Goal: Task Accomplishment & Management: Use online tool/utility

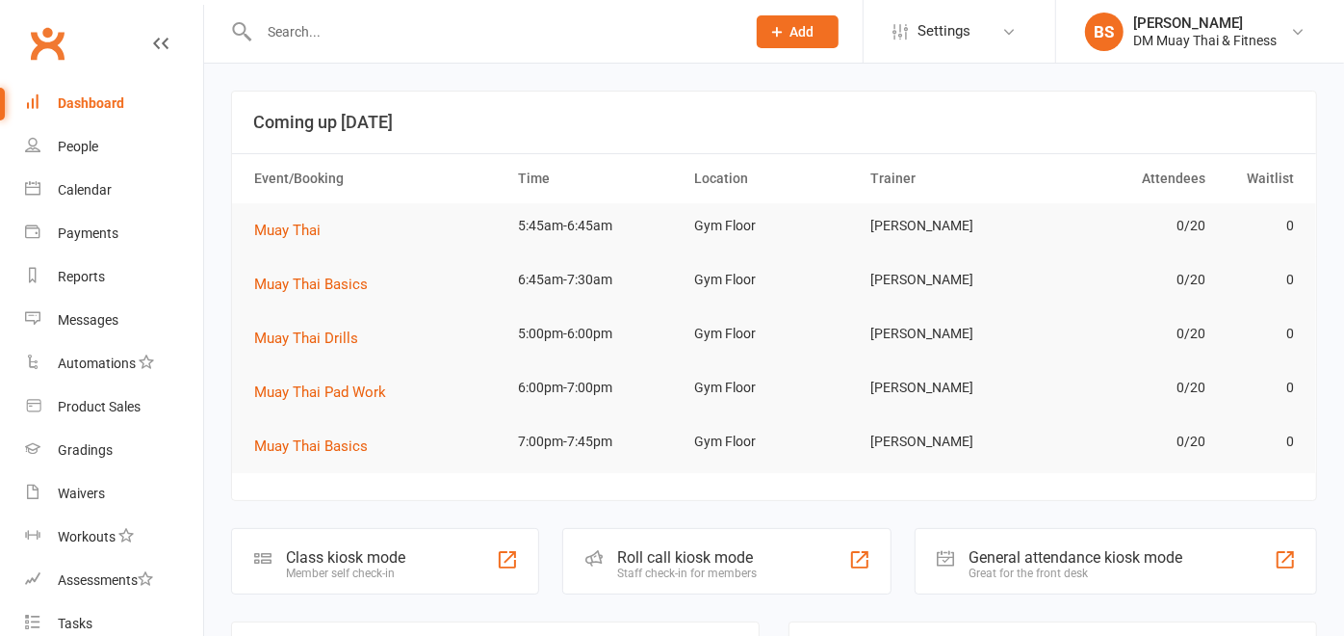
click at [677, 561] on div "Roll call kiosk mode" at bounding box center [687, 557] width 140 height 18
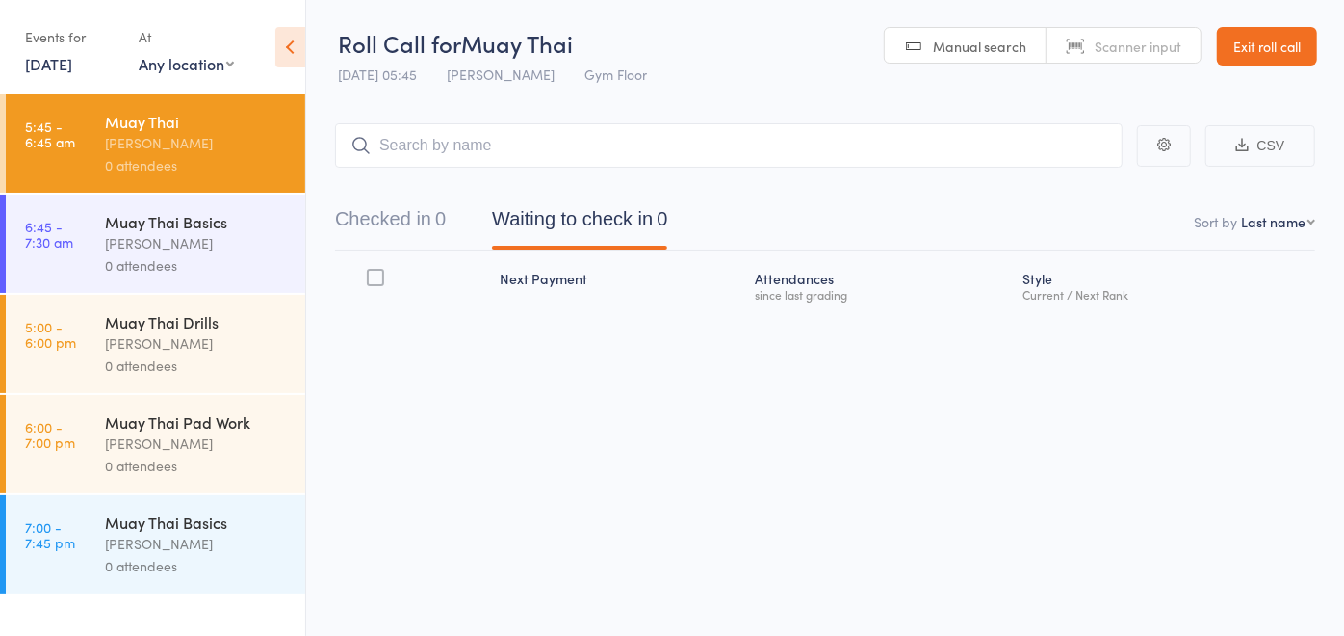
click at [756, 27] on header "Roll Call for Muay Thai [DATE] 05:45 [PERSON_NAME] Gym Floor Manual search Scan…" at bounding box center [825, 47] width 1038 height 94
click at [501, 156] on input "search" at bounding box center [729, 145] width 788 height 44
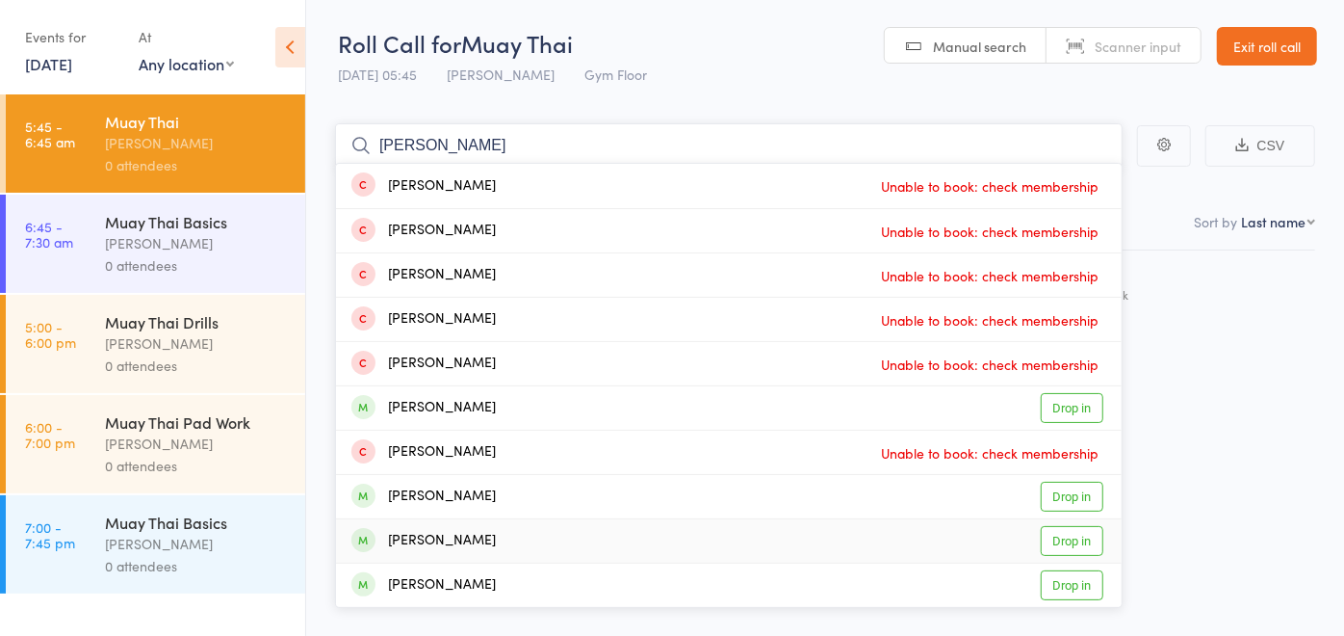
type input "[PERSON_NAME]"
click at [1068, 544] on link "Drop in" at bounding box center [1072, 541] width 63 height 30
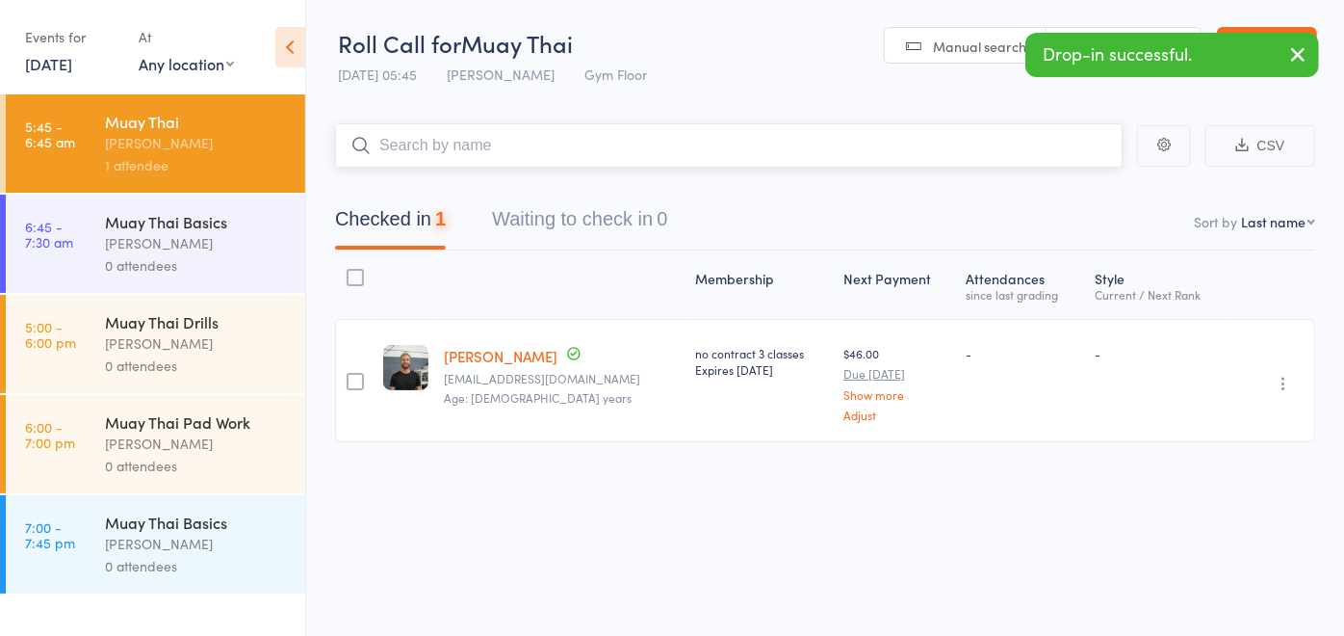
click at [550, 150] on input "search" at bounding box center [729, 145] width 788 height 44
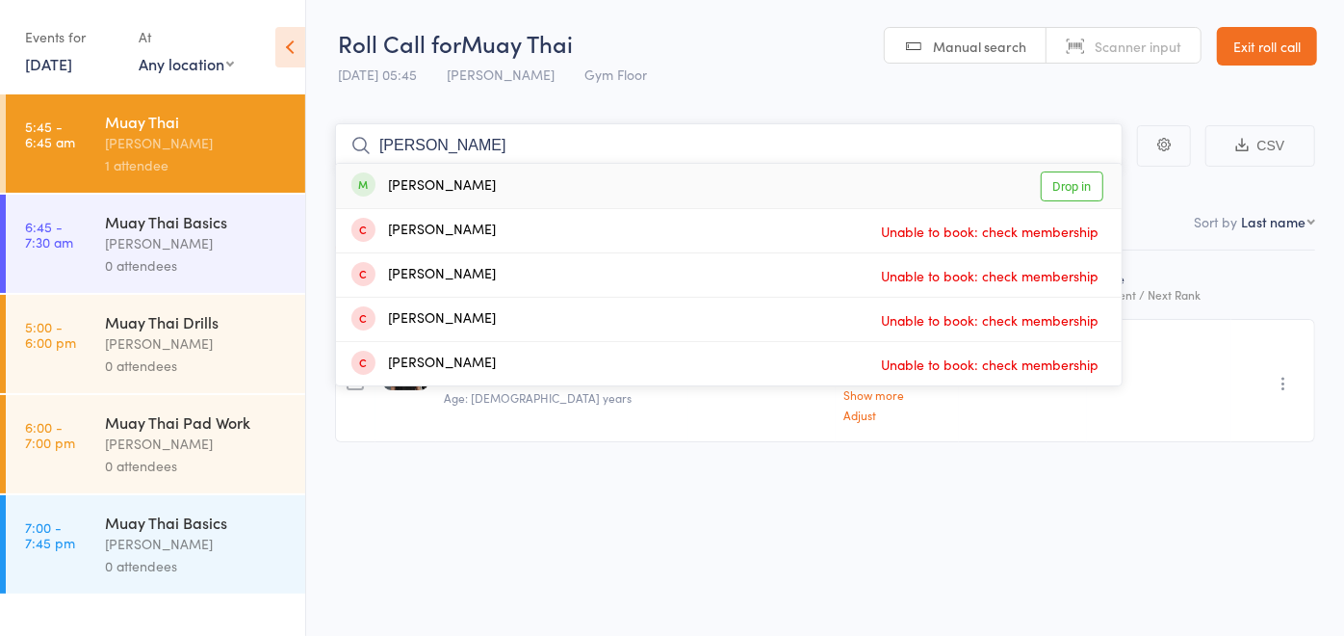
type input "[PERSON_NAME]"
click at [1057, 191] on link "Drop in" at bounding box center [1072, 186] width 63 height 30
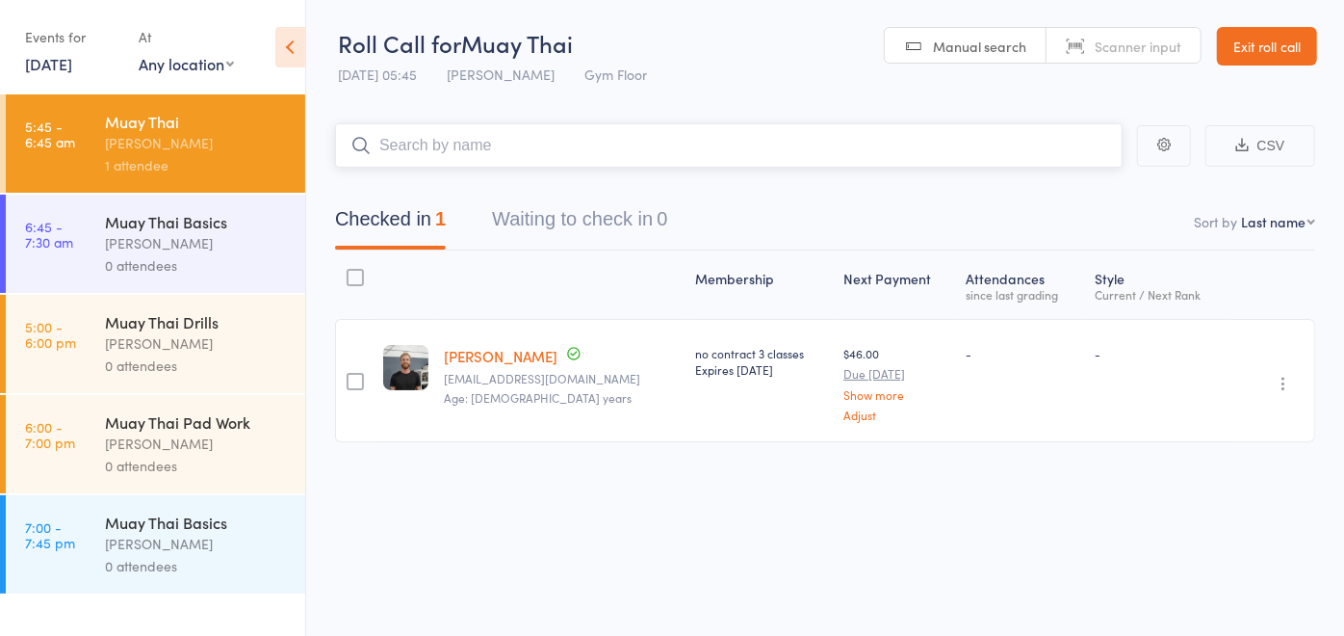
click at [731, 148] on input "search" at bounding box center [729, 145] width 788 height 44
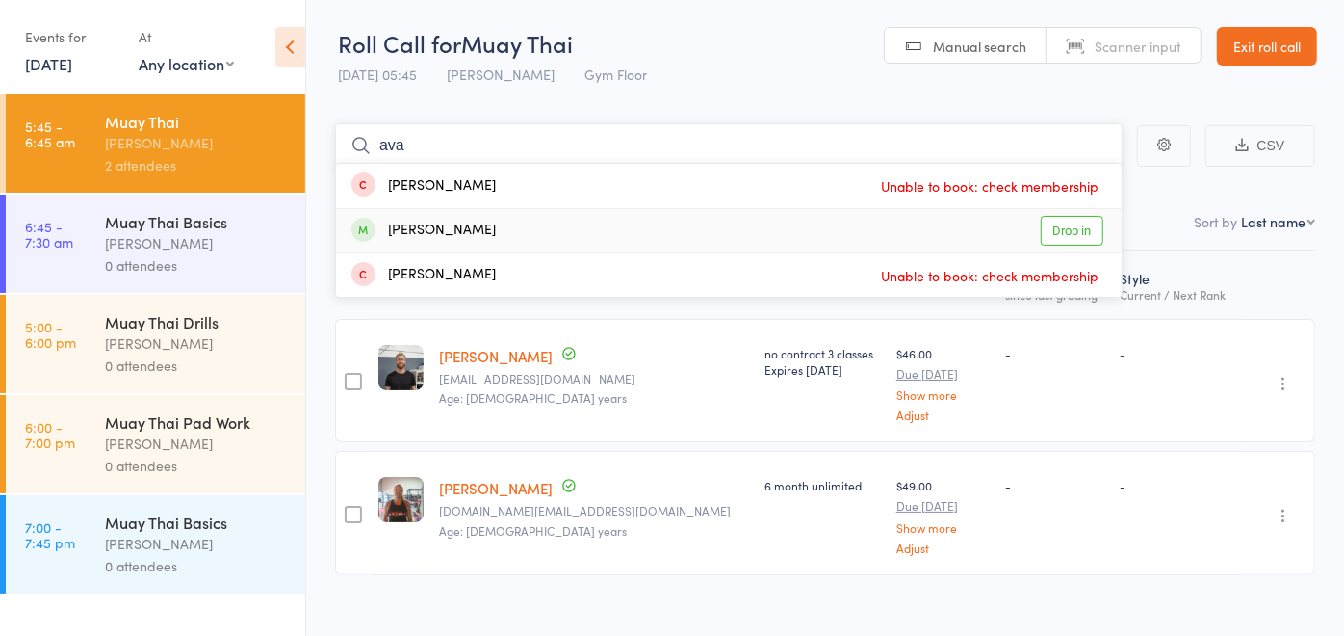
type input "ava"
click at [1074, 228] on link "Drop in" at bounding box center [1072, 231] width 63 height 30
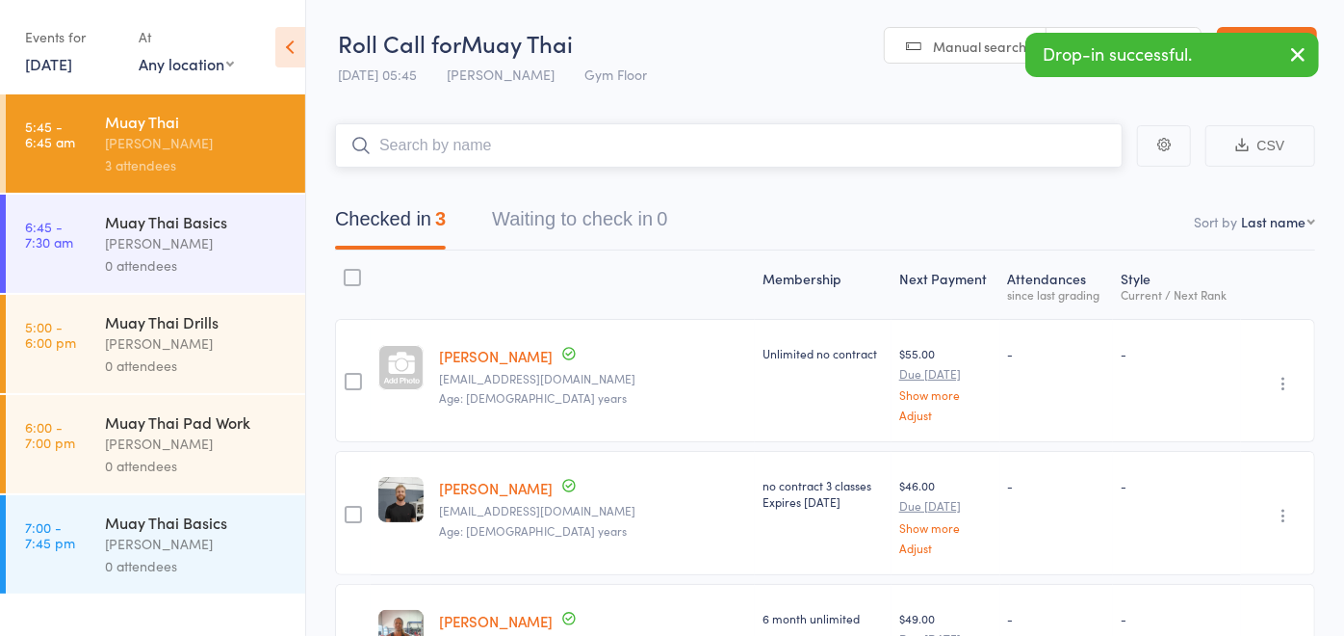
click at [509, 144] on input "search" at bounding box center [729, 145] width 788 height 44
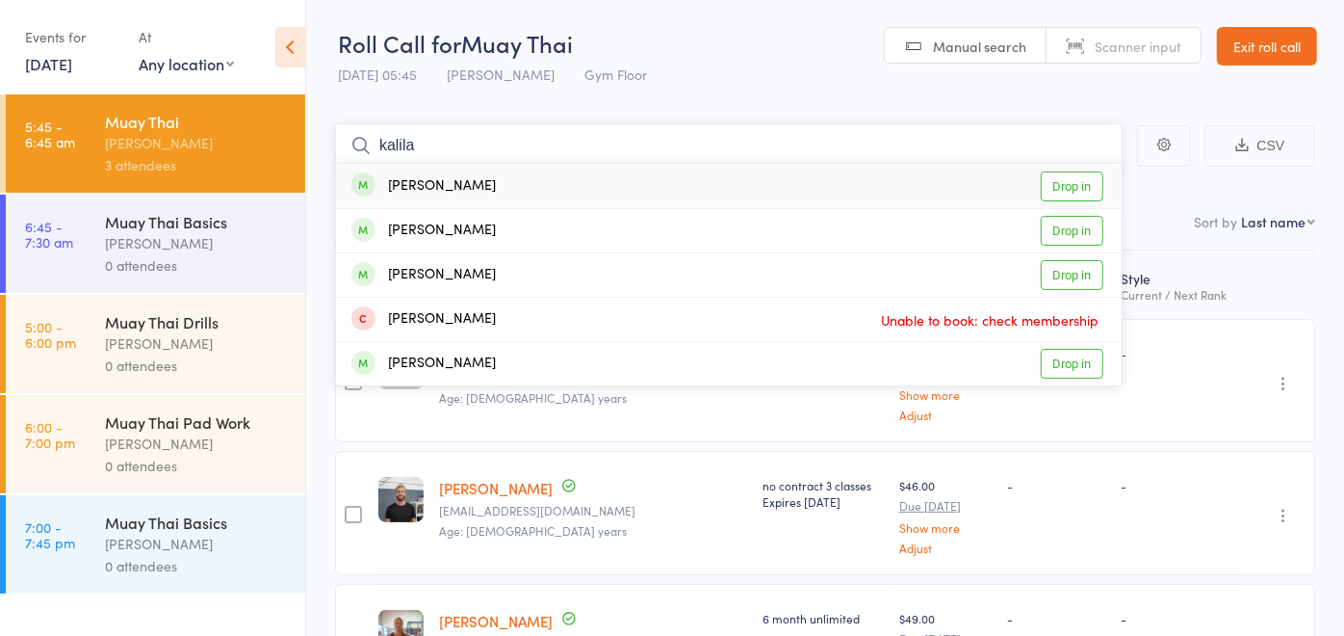
type input "kalila"
click at [1059, 181] on link "Drop in" at bounding box center [1072, 186] width 63 height 30
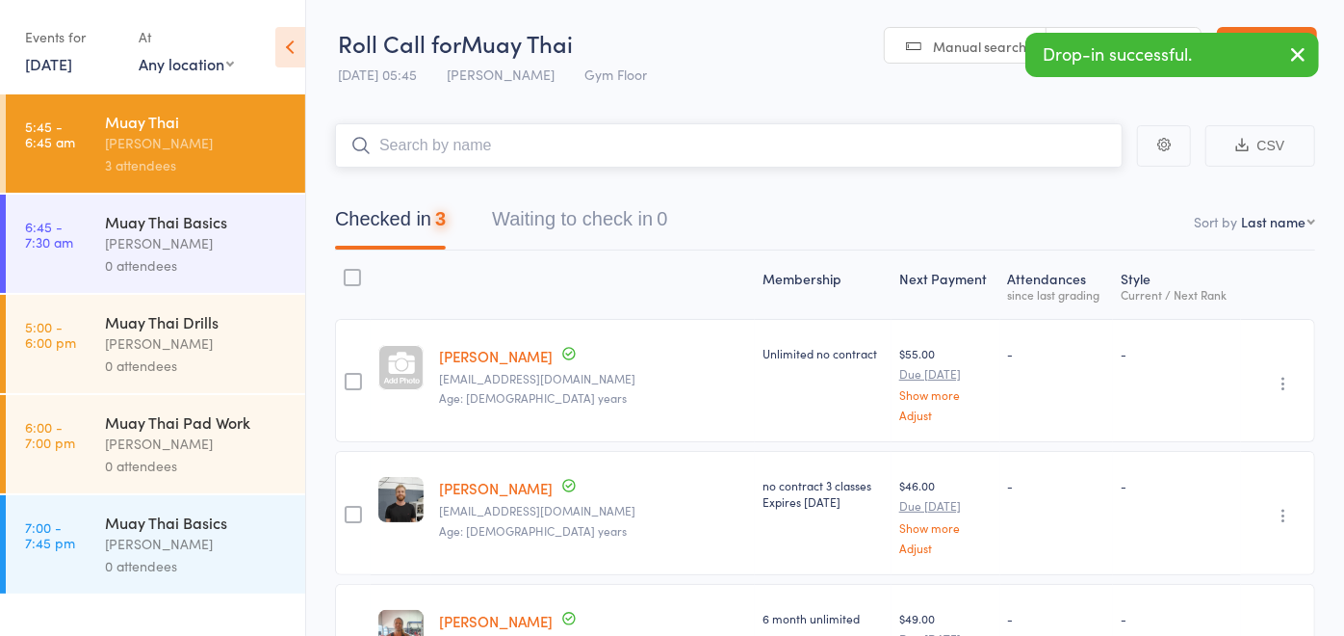
click at [908, 150] on input "search" at bounding box center [729, 145] width 788 height 44
click at [896, 158] on input "search" at bounding box center [729, 145] width 788 height 44
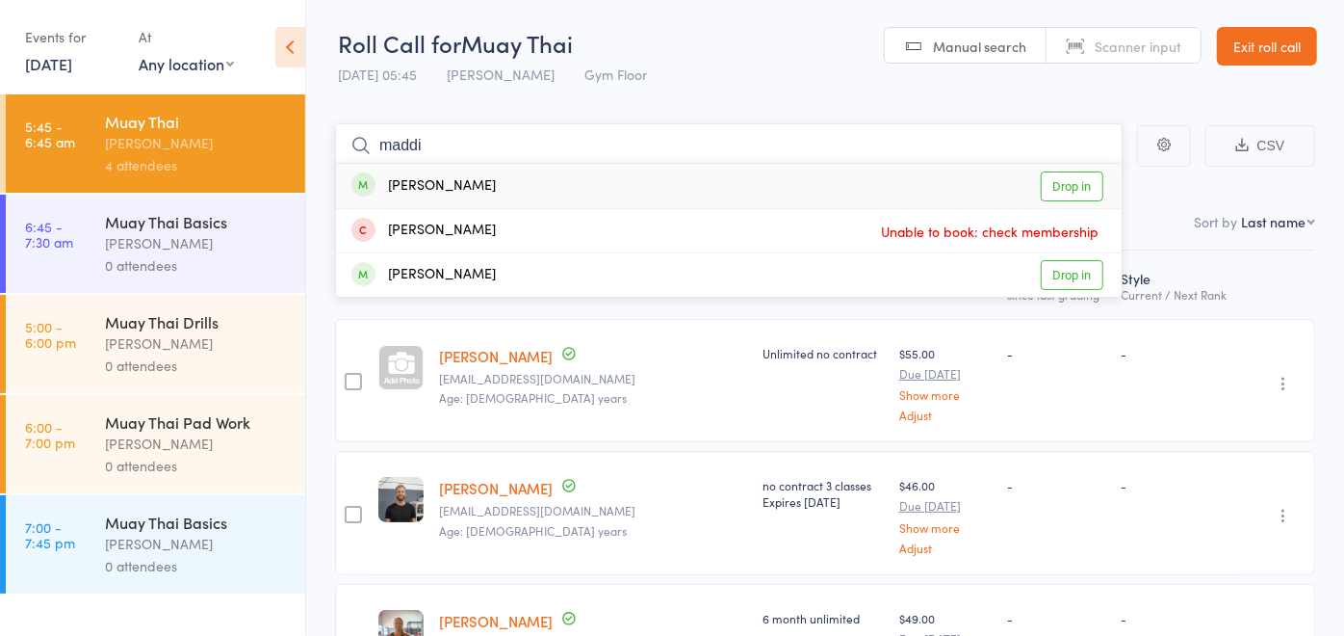
type input "maddi"
click at [1084, 176] on link "Drop in" at bounding box center [1072, 186] width 63 height 30
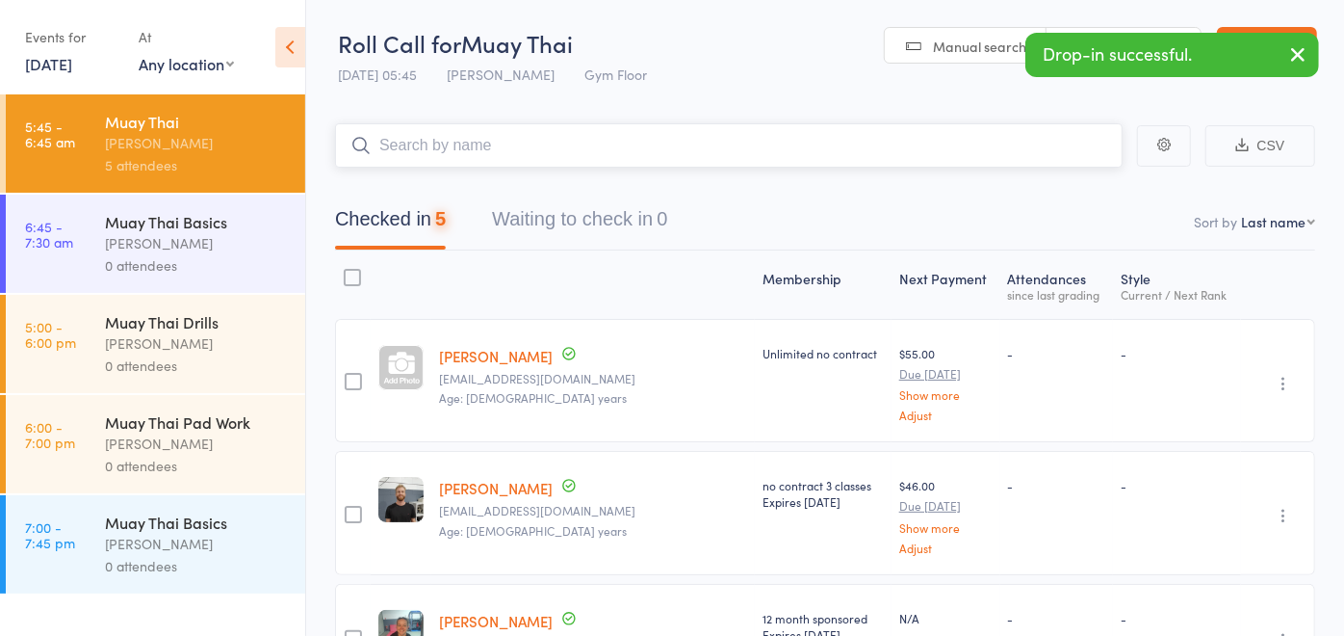
click at [743, 151] on input "search" at bounding box center [729, 145] width 788 height 44
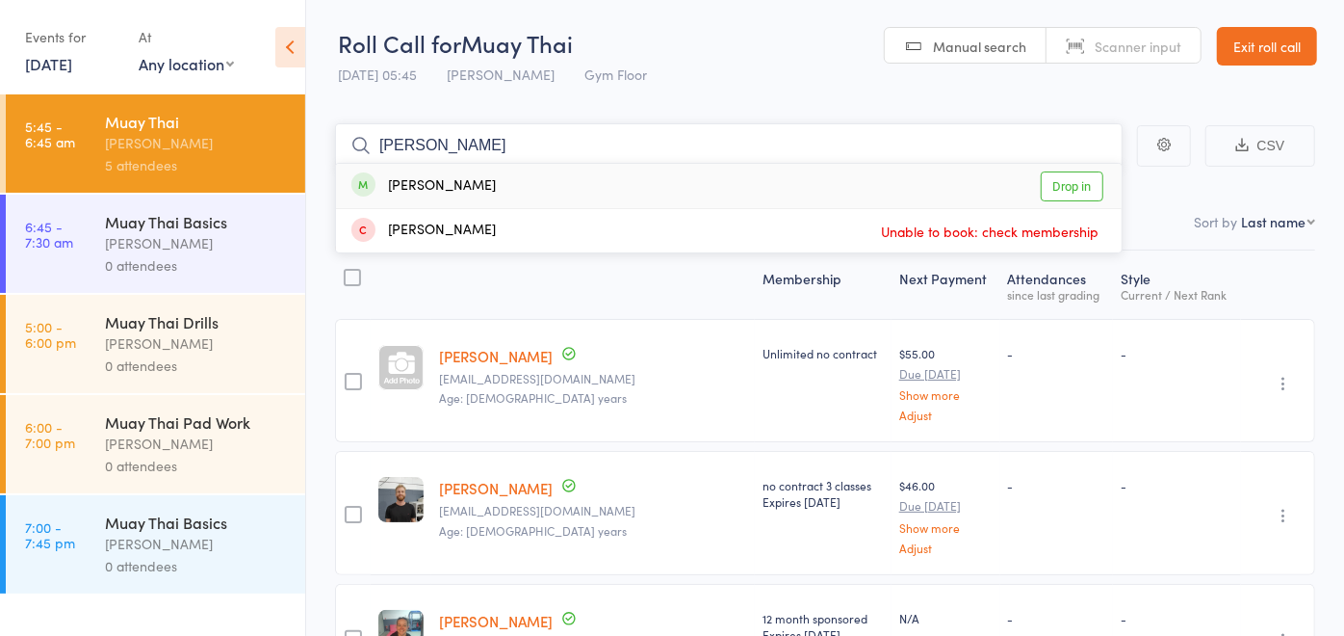
type input "[PERSON_NAME]"
click at [1064, 185] on link "Drop in" at bounding box center [1072, 186] width 63 height 30
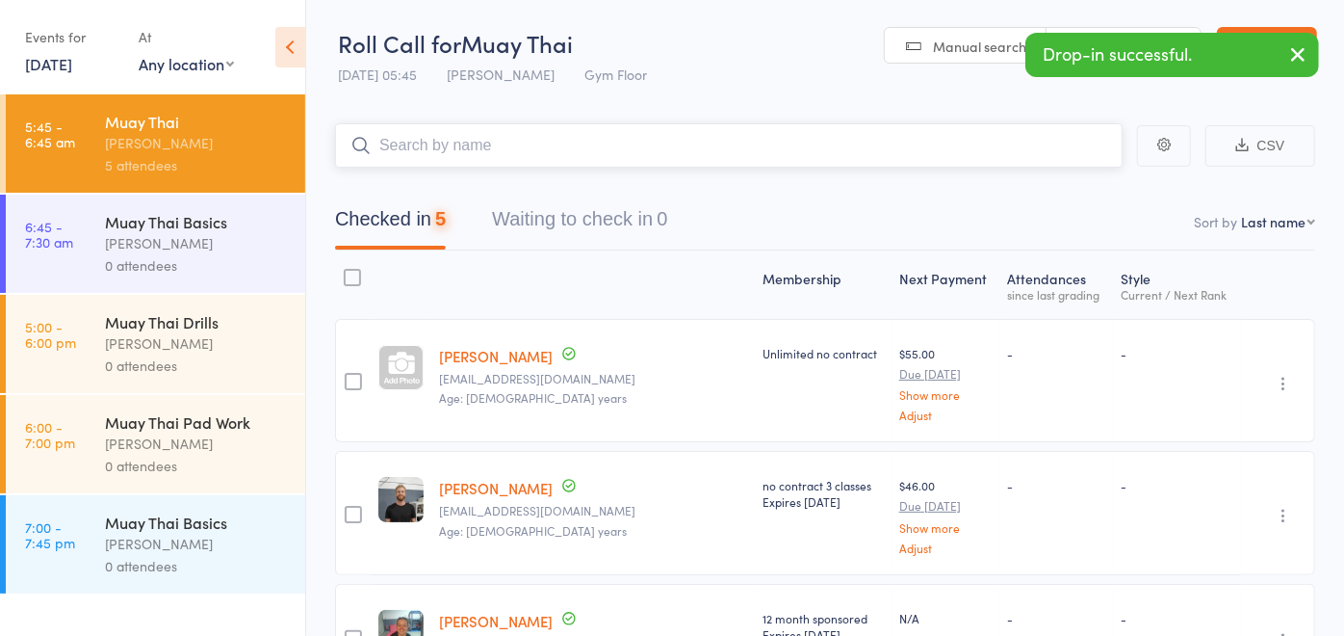
click at [964, 140] on input "search" at bounding box center [729, 145] width 788 height 44
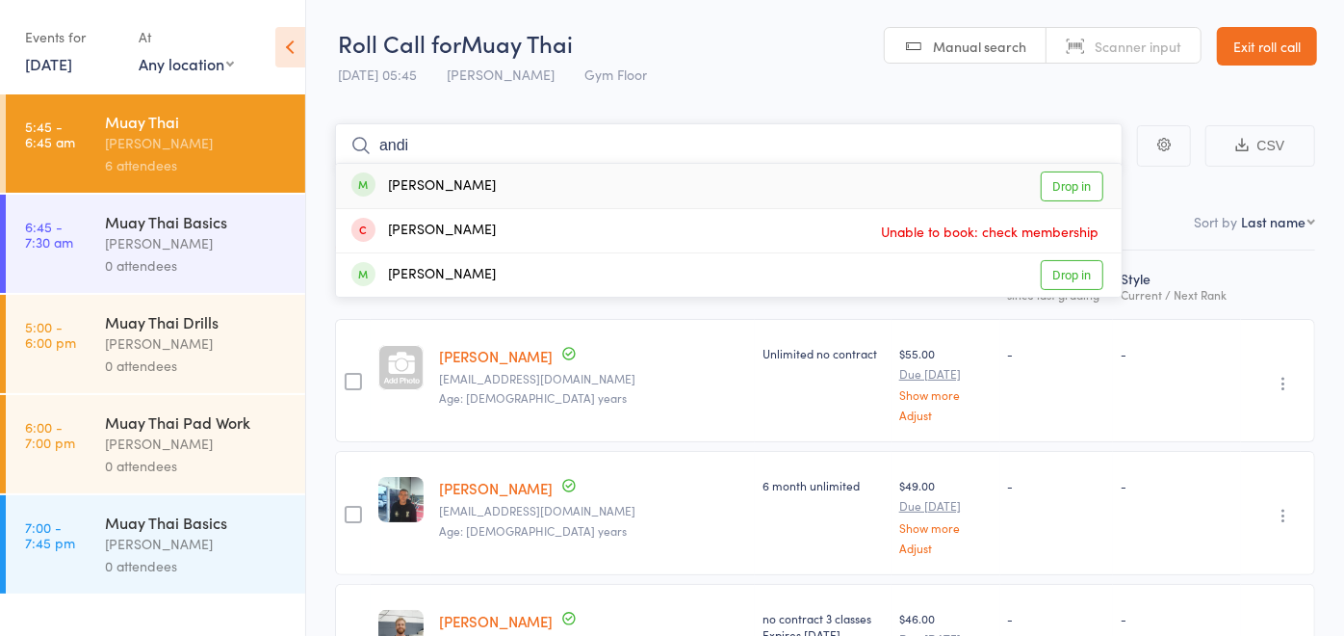
type input "andi"
click at [1086, 186] on link "Drop in" at bounding box center [1072, 186] width 63 height 30
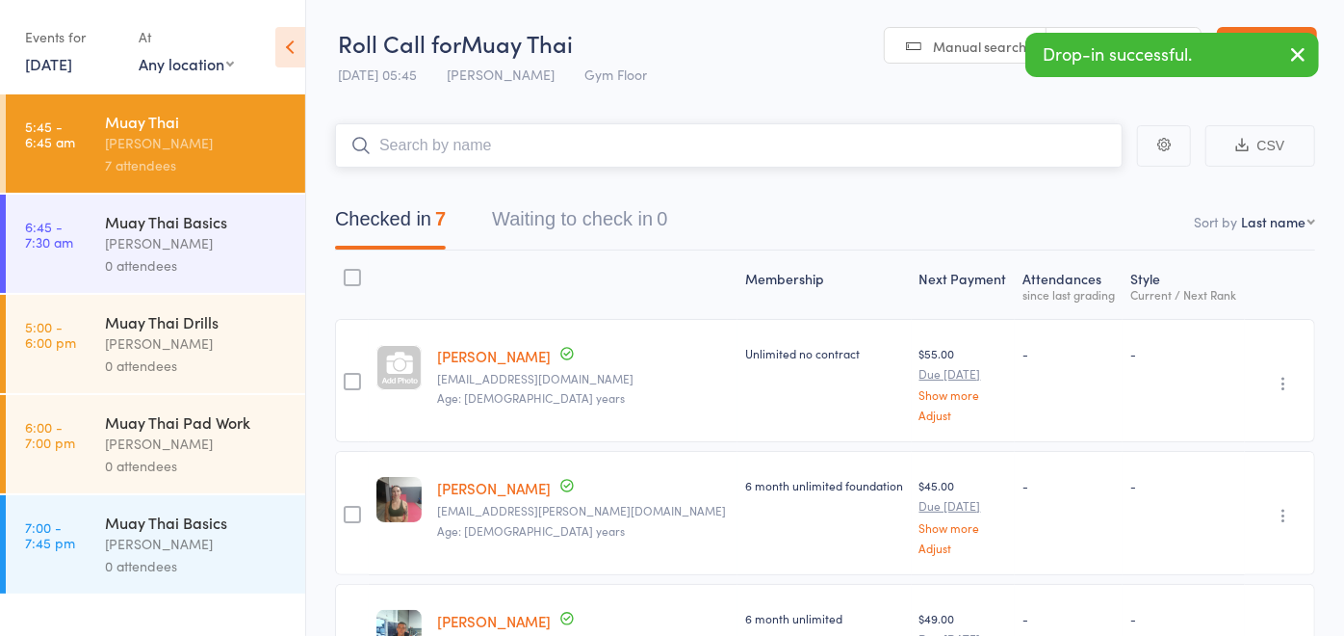
click at [832, 147] on input "search" at bounding box center [729, 145] width 788 height 44
click at [698, 128] on input "search" at bounding box center [729, 145] width 788 height 44
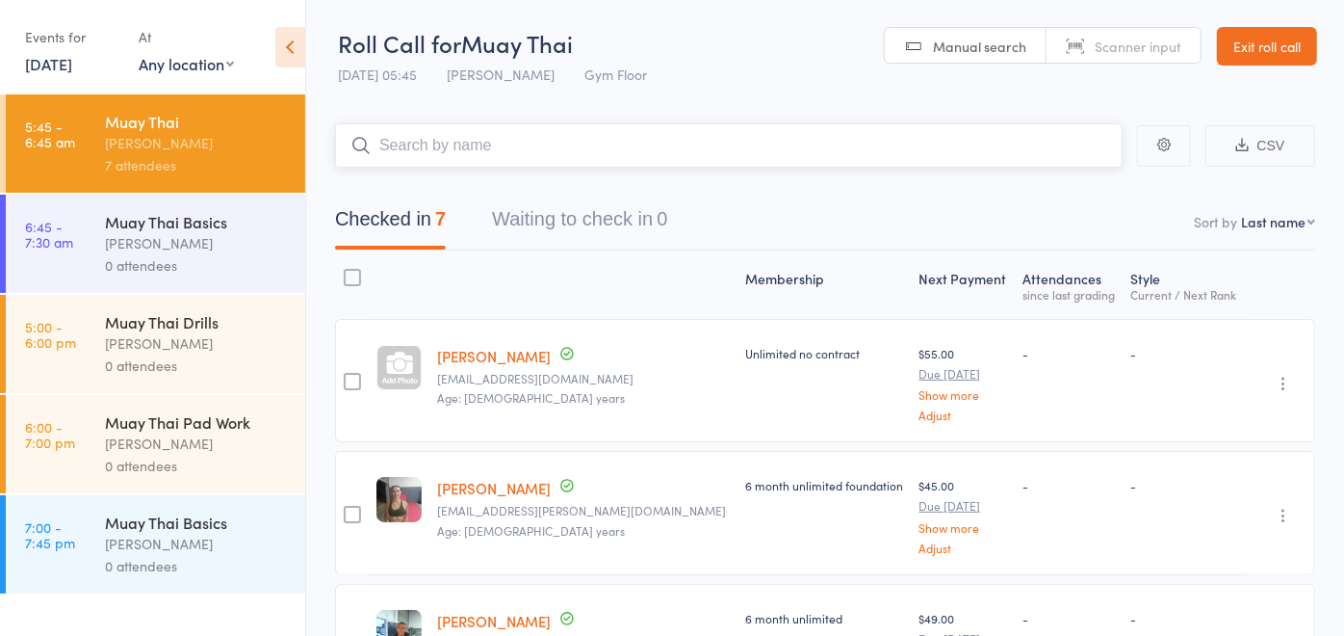
click at [561, 150] on input "search" at bounding box center [729, 145] width 788 height 44
type input "f"
click at [509, 158] on input "search" at bounding box center [729, 145] width 788 height 44
click at [519, 149] on input "search" at bounding box center [729, 145] width 788 height 44
click at [552, 134] on input "search" at bounding box center [729, 145] width 788 height 44
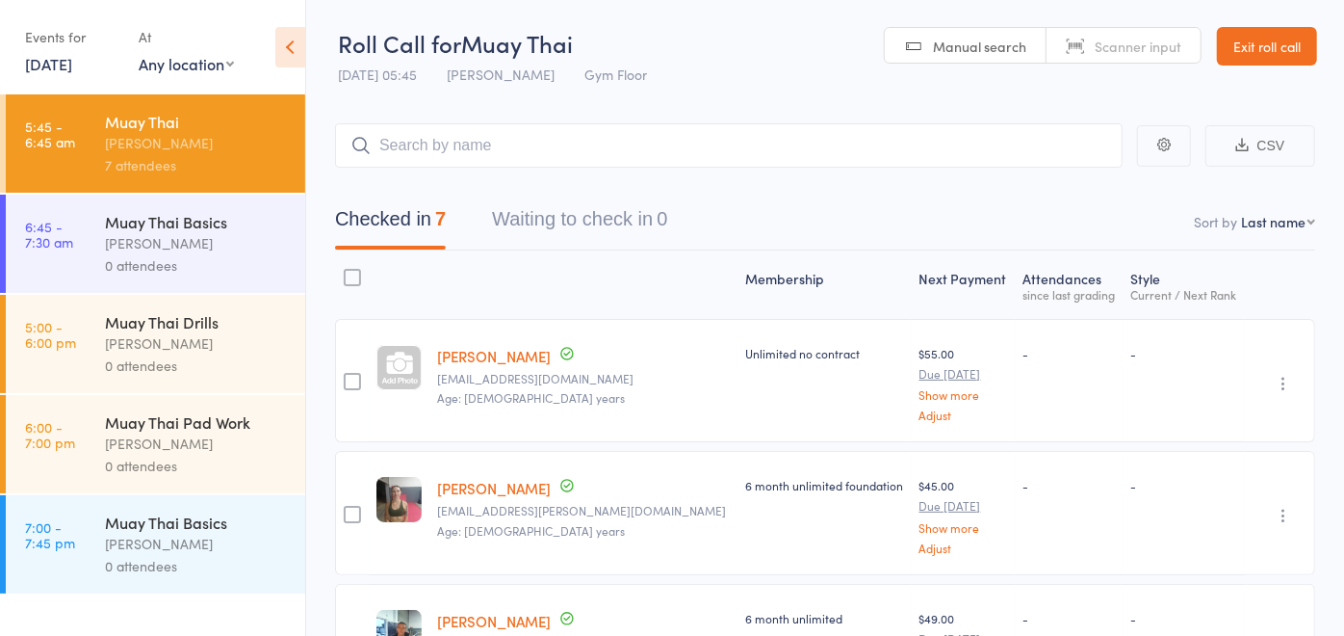
click at [1254, 36] on link "Exit roll call" at bounding box center [1267, 46] width 100 height 39
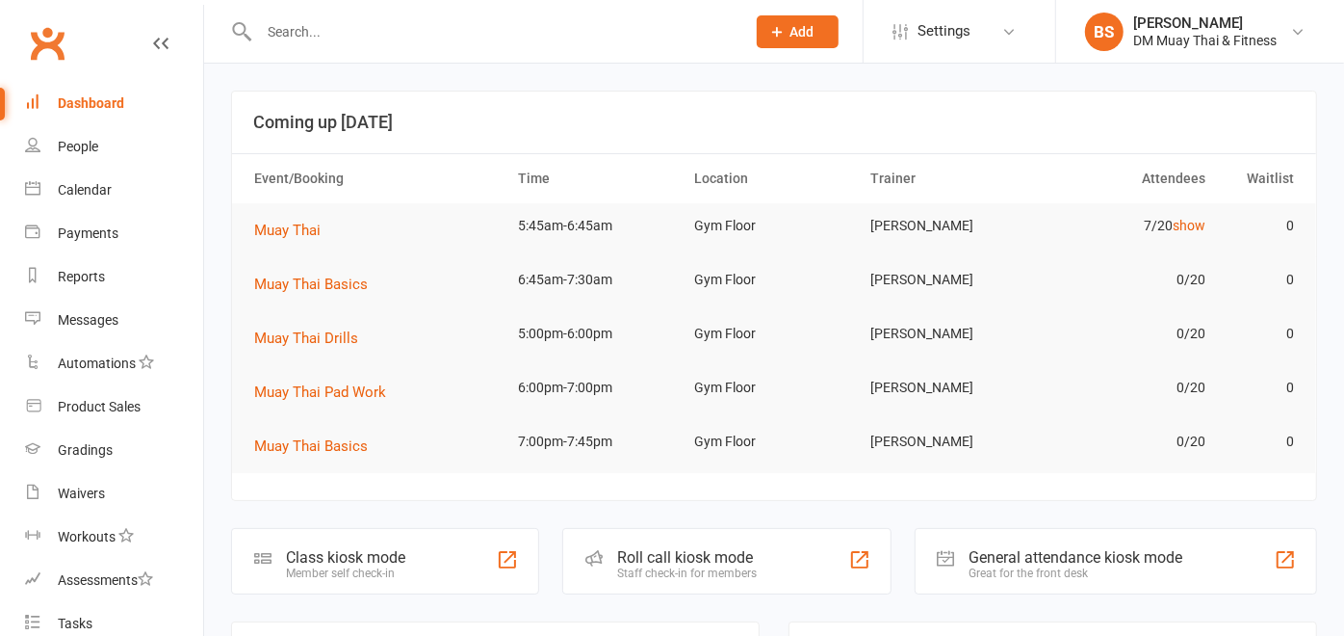
click at [314, 36] on input "text" at bounding box center [492, 31] width 479 height 27
click at [418, 38] on input "text" at bounding box center [492, 31] width 479 height 27
click at [76, 148] on div "People" at bounding box center [78, 146] width 40 height 15
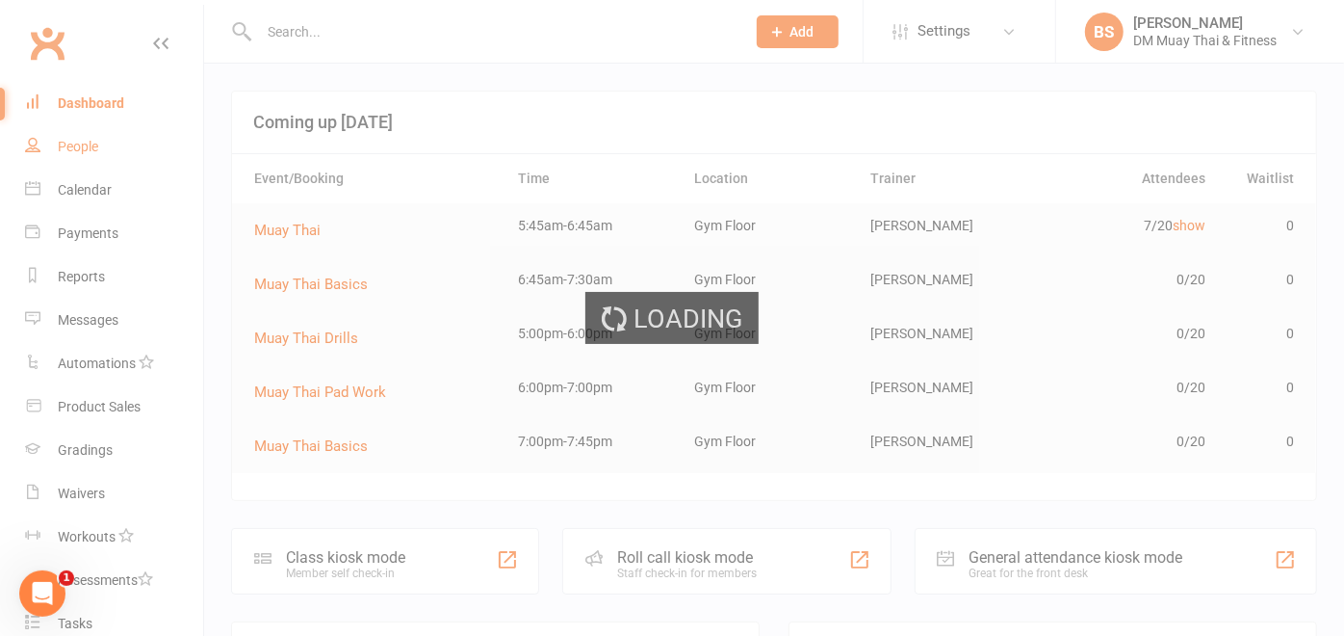
select select "100"
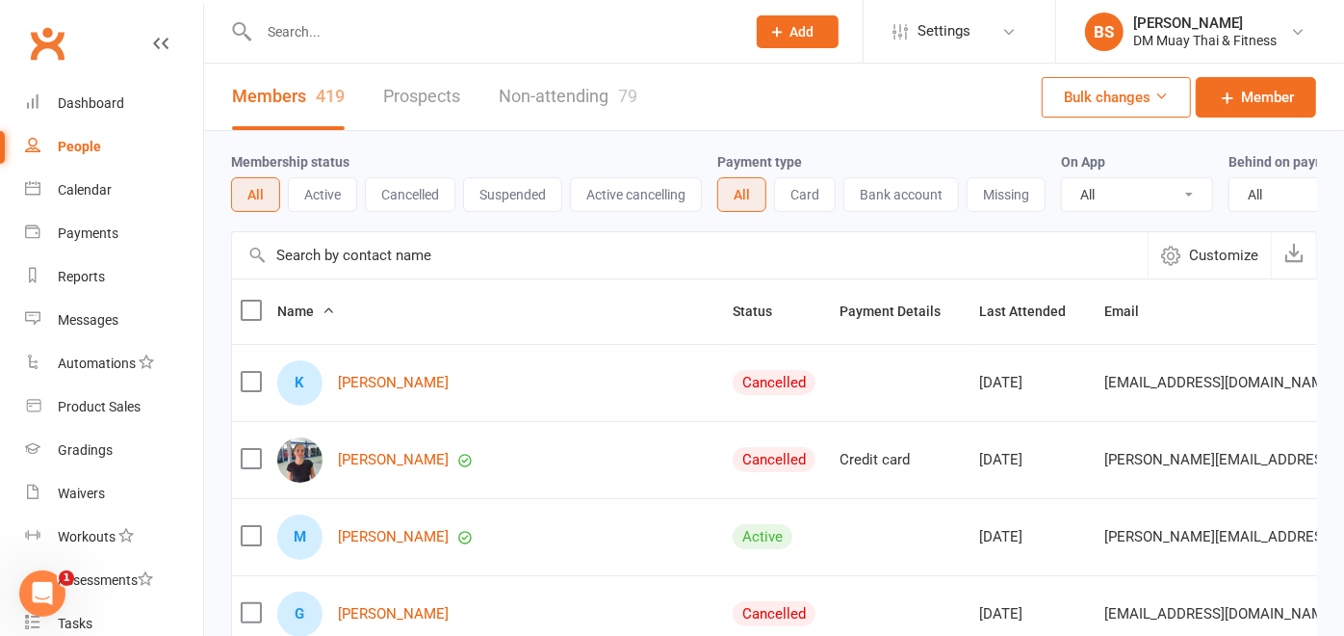
click at [334, 195] on button "Active" at bounding box center [322, 194] width 69 height 35
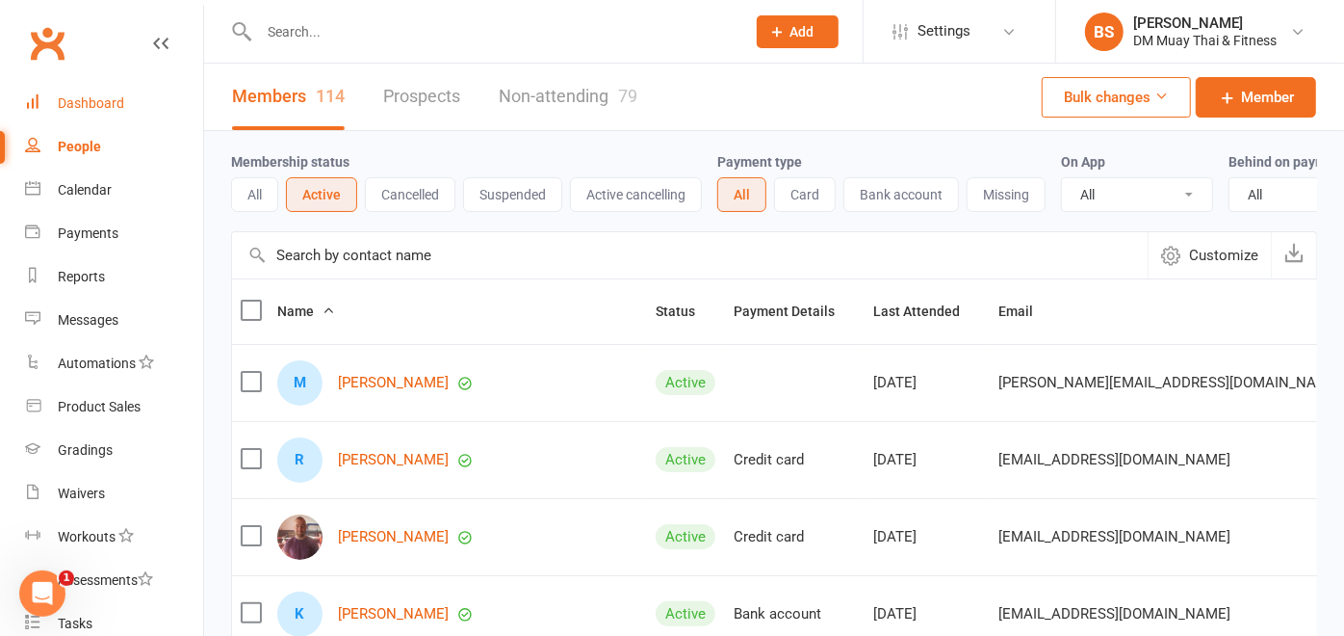
click at [102, 88] on link "Dashboard" at bounding box center [114, 103] width 178 height 43
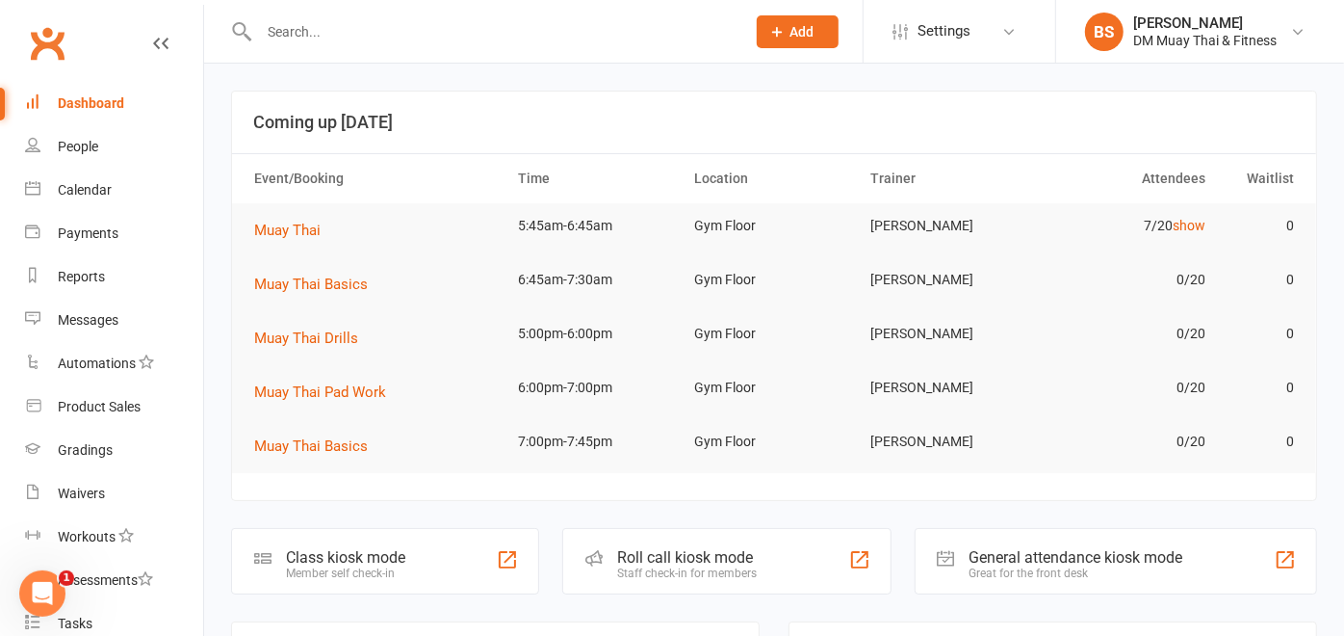
click at [528, 35] on input "text" at bounding box center [492, 31] width 479 height 27
click at [492, 41] on input "text" at bounding box center [492, 31] width 479 height 27
click at [85, 150] on div "People" at bounding box center [78, 146] width 40 height 15
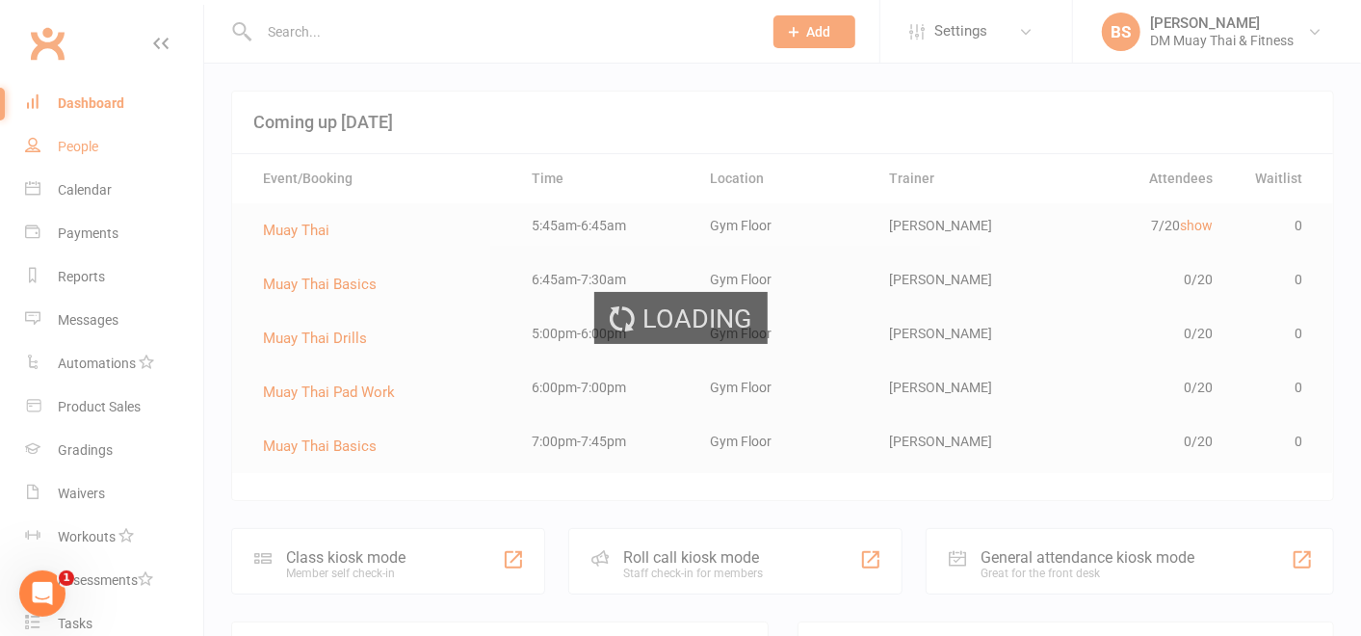
select select "100"
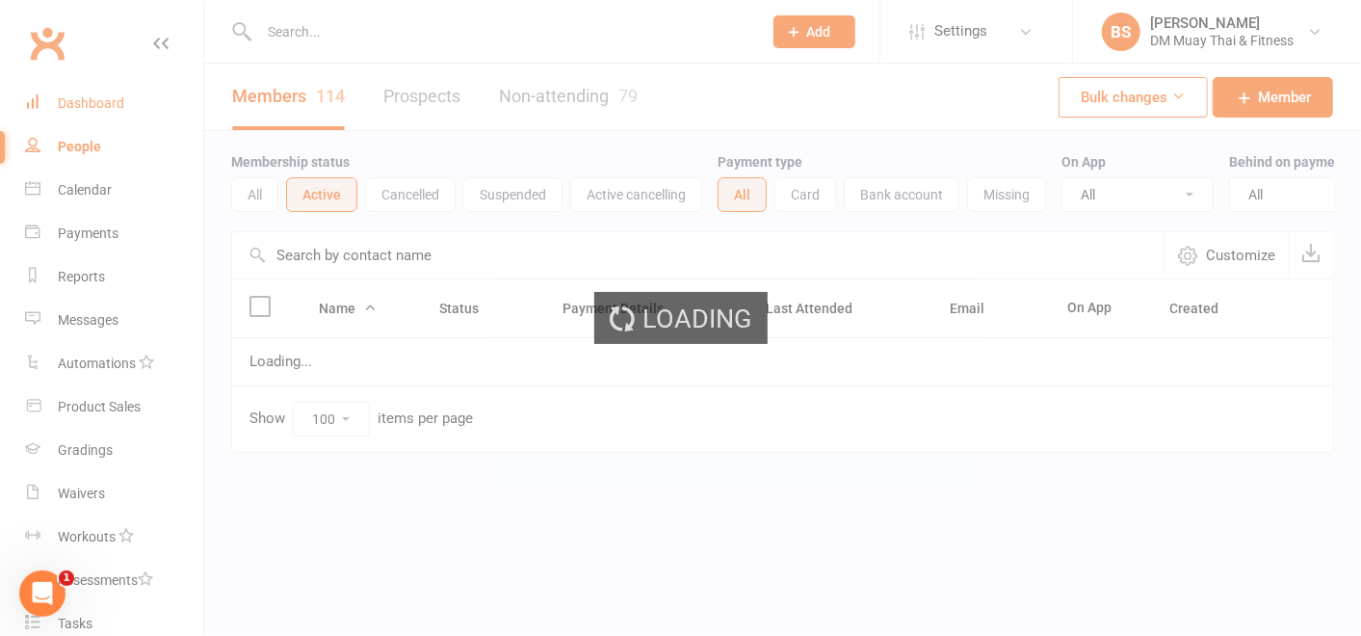
click at [66, 102] on div "Dashboard" at bounding box center [91, 102] width 66 height 15
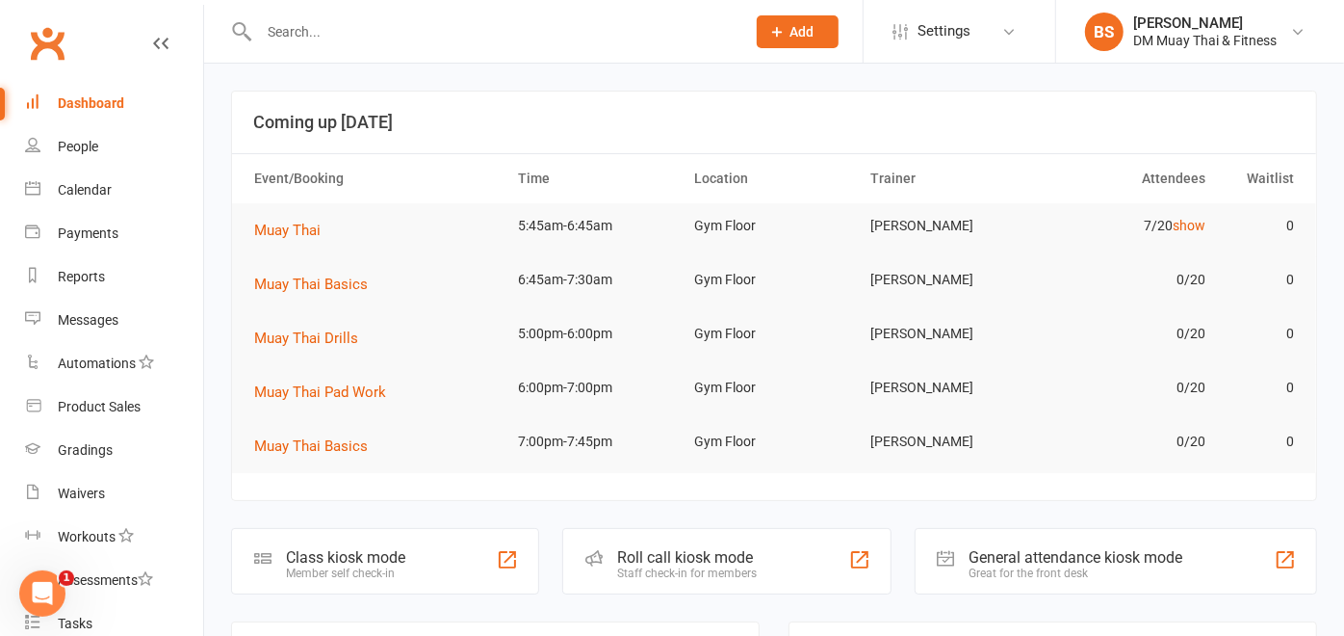
click at [609, 545] on div "Roll call kiosk mode Staff check-in for members" at bounding box center [726, 561] width 328 height 66
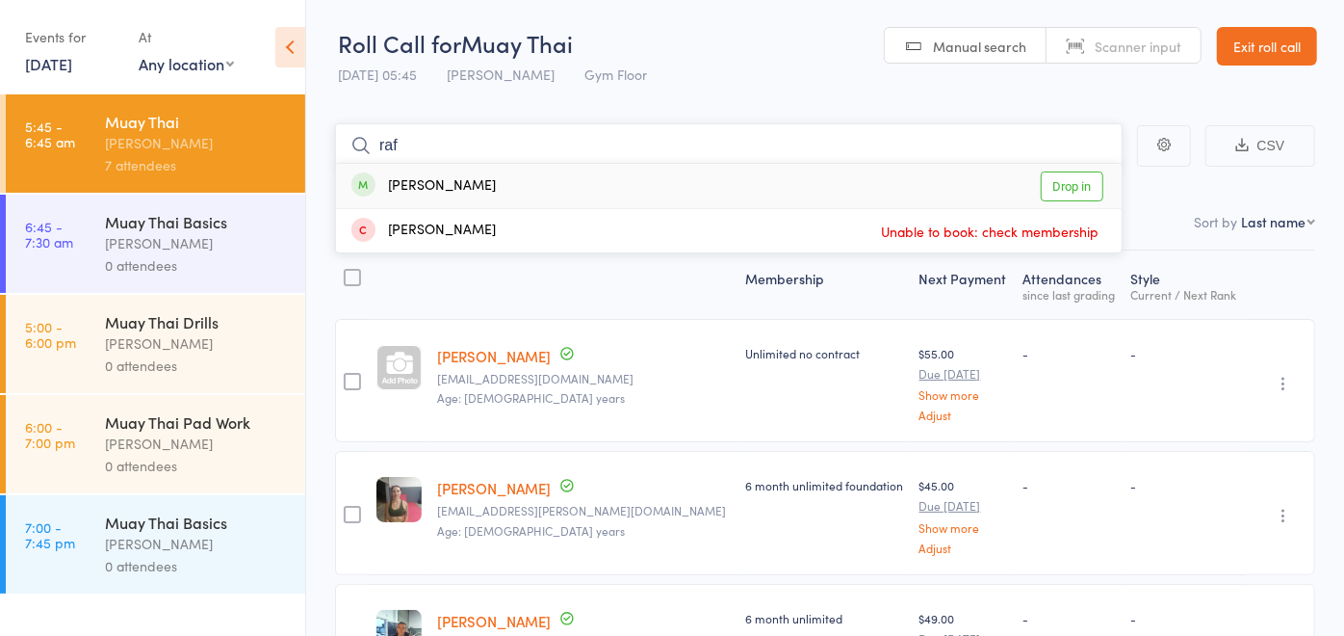
type input "raf"
click at [1077, 190] on link "Drop in" at bounding box center [1072, 186] width 63 height 30
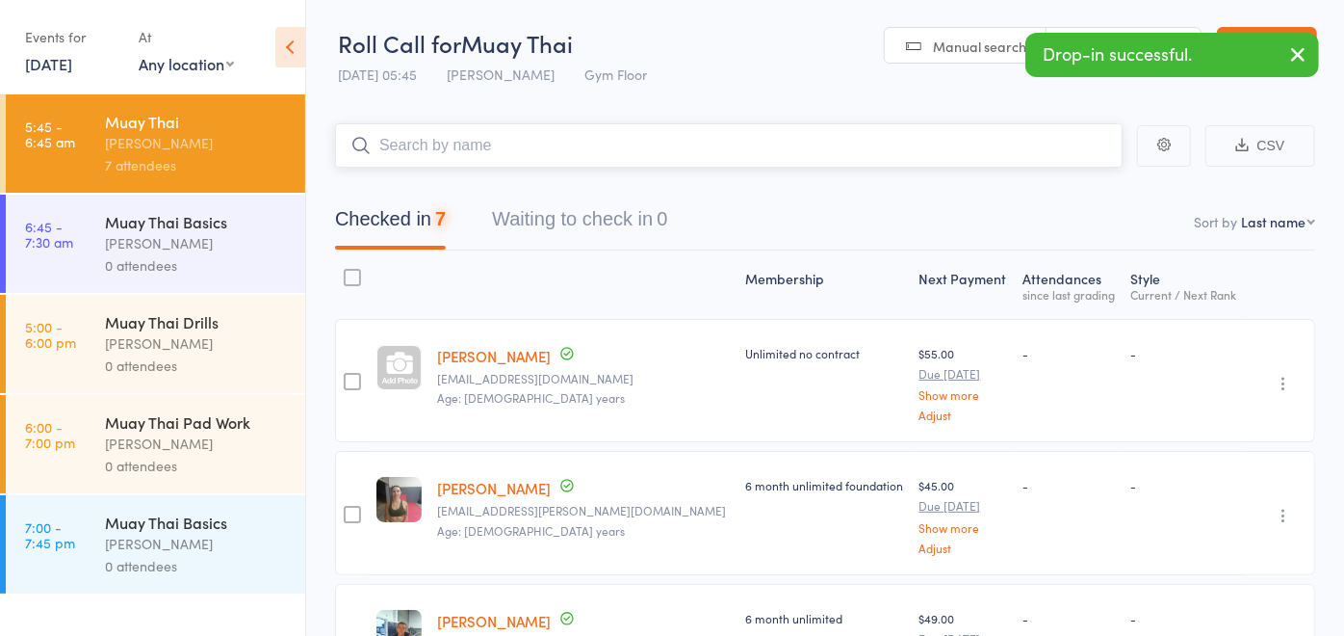
click at [922, 143] on input "search" at bounding box center [729, 145] width 788 height 44
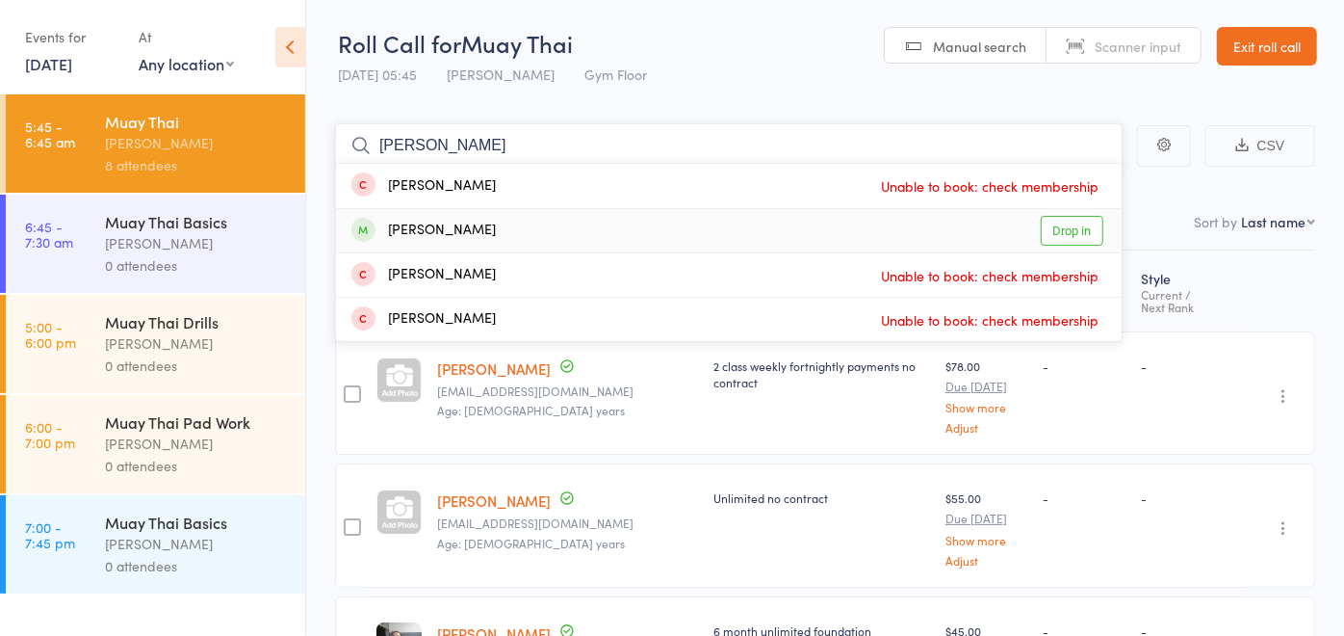
type input "kris"
click at [1054, 229] on link "Drop in" at bounding box center [1072, 231] width 63 height 30
